Goal: Find specific page/section: Find specific page/section

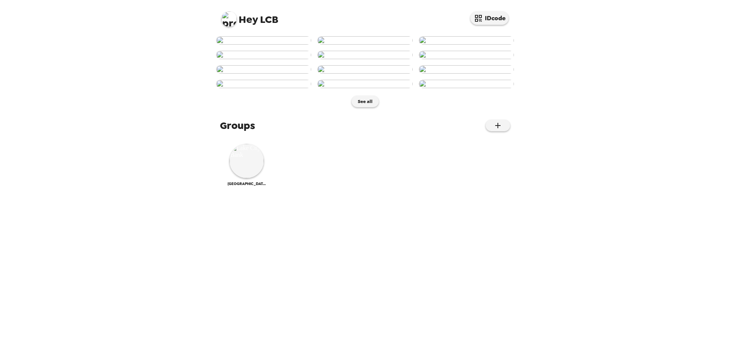
scroll to position [281, 0]
click at [249, 178] on img at bounding box center [247, 161] width 34 height 34
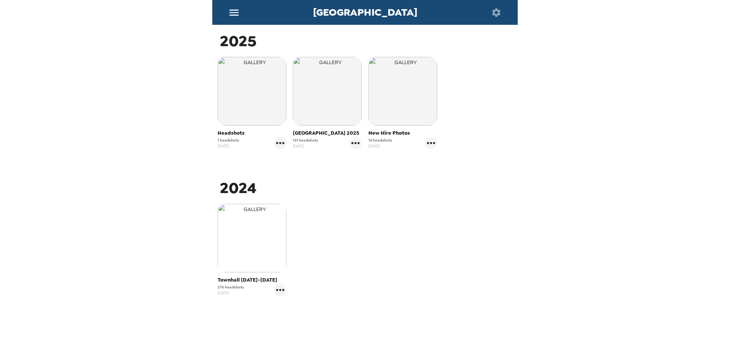
scroll to position [124, 0]
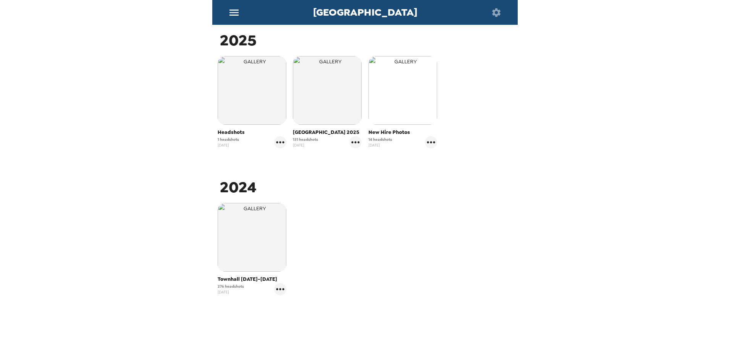
click at [402, 100] on img "button" at bounding box center [403, 90] width 69 height 69
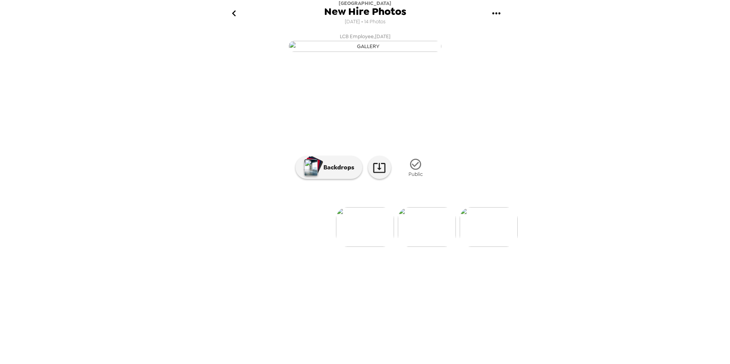
click at [233, 13] on icon "go back" at bounding box center [234, 13] width 4 height 6
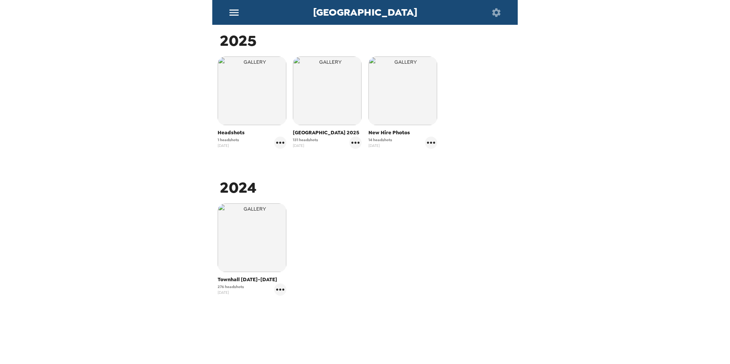
scroll to position [124, 0]
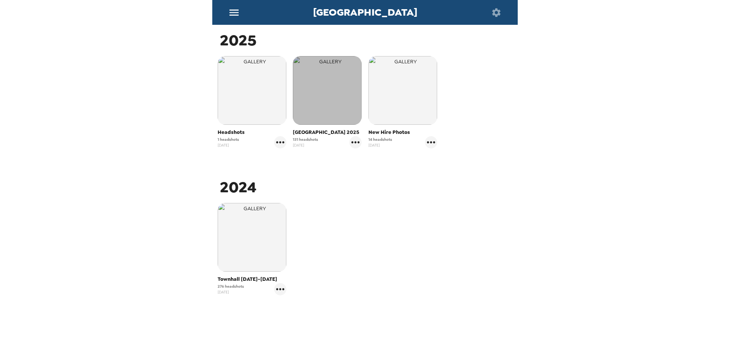
click at [313, 103] on img "button" at bounding box center [327, 90] width 69 height 69
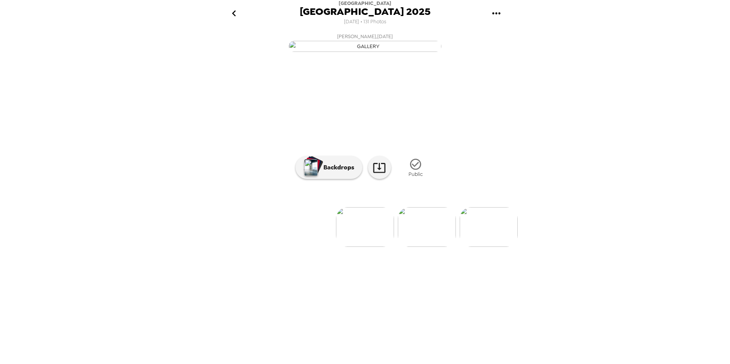
click at [232, 13] on icon "go back" at bounding box center [234, 13] width 12 height 12
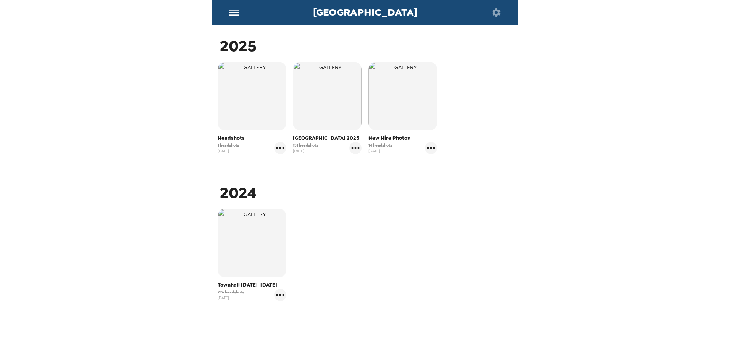
scroll to position [124, 0]
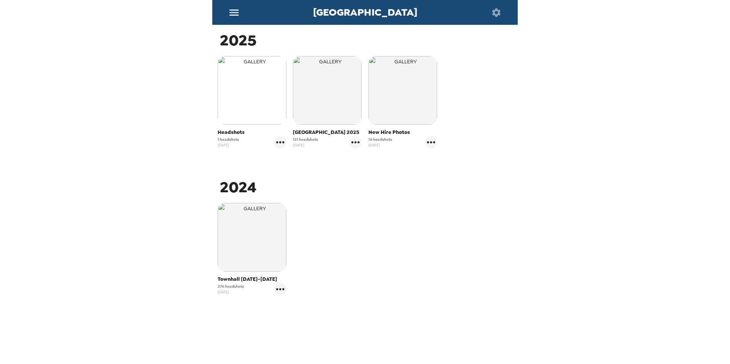
click at [248, 110] on img "button" at bounding box center [252, 90] width 69 height 69
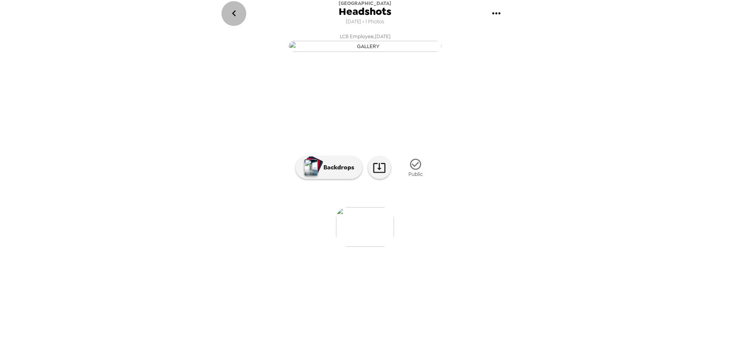
click at [229, 13] on icon "go back" at bounding box center [234, 13] width 12 height 12
